Goal: Use online tool/utility: Utilize a website feature to perform a specific function

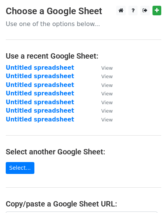
scroll to position [143, 0]
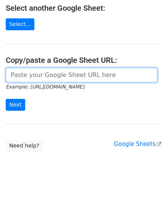
click at [21, 73] on input "url" at bounding box center [82, 75] width 152 height 15
paste input "https://docs.google.com/spreadsheets/d/1VN7OguxXcoAW9M1PHrwH8_s8ClflA-xsPoSgT1r…"
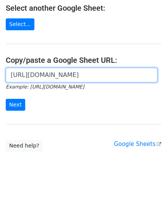
scroll to position [0, 168]
type input "https://docs.google.com/spreadsheets/d/1VN7OguxXcoAW9M1PHrwH8_s8ClflA-xsPoSgT1r…"
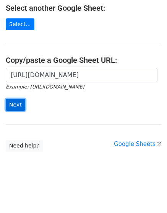
click at [18, 100] on input "Next" at bounding box center [16, 105] width 20 height 12
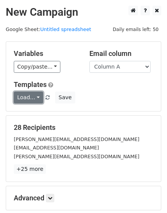
drag, startPoint x: 0, startPoint y: 0, endPoint x: 18, endPoint y: 100, distance: 101.4
click at [18, 100] on link "Load..." at bounding box center [28, 97] width 29 height 12
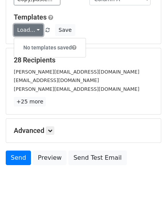
scroll to position [85, 0]
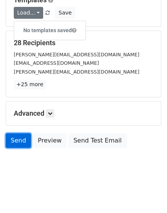
click at [23, 137] on link "Send" at bounding box center [18, 140] width 25 height 15
